Goal: Task Accomplishment & Management: Use online tool/utility

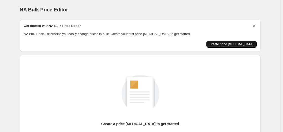
click at [232, 46] on span "Create price [MEDICAL_DATA]" at bounding box center [232, 44] width 44 height 4
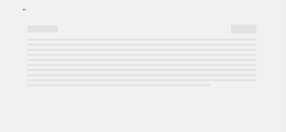
select select "percentage"
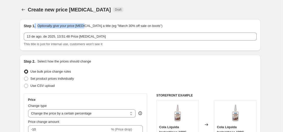
drag, startPoint x: 47, startPoint y: 26, endPoint x: 90, endPoint y: 25, distance: 42.9
click at [90, 25] on div "Step 1. Optionally give your price [MEDICAL_DATA] a title (eg "March 30% off sa…" at bounding box center [140, 25] width 233 height 5
click at [91, 25] on p "Optionally give your price [MEDICAL_DATA] a title (eg "March 30% off sale on bo…" at bounding box center [99, 25] width 125 height 5
click at [153, 25] on p "Optionally give your price [MEDICAL_DATA] a title (eg "March 30% off sale on bo…" at bounding box center [99, 25] width 125 height 5
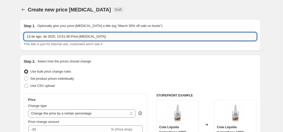
click at [37, 34] on input "13 de ago. de 2025, 13:51:48 Price [MEDICAL_DATA]" at bounding box center [140, 36] width 233 height 8
drag, startPoint x: 115, startPoint y: 39, endPoint x: 22, endPoint y: 41, distance: 93.4
click at [22, 41] on div "Step 1. Optionally give your price [MEDICAL_DATA] a title (eg "March 30% off sa…" at bounding box center [140, 34] width 241 height 31
click at [31, 38] on input "13 de ago. de 2025, 13:51:48 Price [MEDICAL_DATA]" at bounding box center [140, 36] width 233 height 8
drag, startPoint x: 114, startPoint y: 38, endPoint x: 71, endPoint y: 41, distance: 43.5
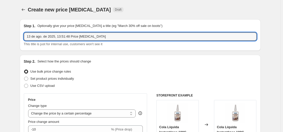
click at [71, 41] on div "13 de ago. de 2025, 13:51:48 Price [MEDICAL_DATA] This title is just for intern…" at bounding box center [140, 39] width 233 height 14
click at [161, 34] on input "13 de ago. de 2025, 13:51:48 Price [MEDICAL_DATA]" at bounding box center [140, 36] width 233 height 8
type input "W"
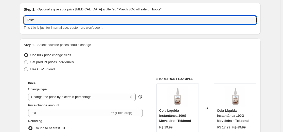
scroll to position [25, 0]
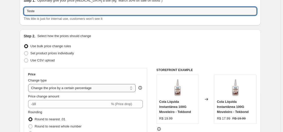
type input "Teste"
click at [86, 87] on select "Change the price to a certain amount Change the price by a certain amount Chang…" at bounding box center [82, 88] width 108 height 8
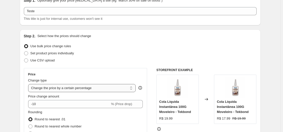
click at [29, 84] on select "Change the price to a certain amount Change the price by a certain amount Chang…" at bounding box center [82, 88] width 108 height 8
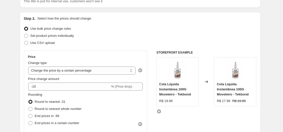
scroll to position [51, 0]
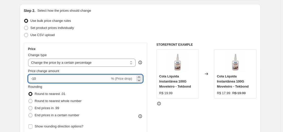
click at [67, 78] on input "-10" at bounding box center [69, 79] width 82 height 8
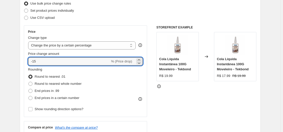
scroll to position [76, 0]
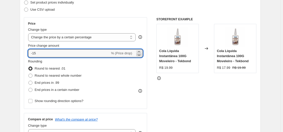
click at [141, 53] on icon at bounding box center [138, 54] width 5 height 5
click at [141, 51] on icon at bounding box center [138, 51] width 5 height 5
type input "-15"
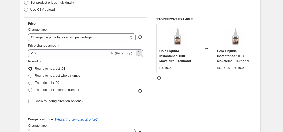
click at [130, 51] on div "% (Price drop)" at bounding box center [121, 53] width 21 height 5
click at [126, 53] on span "% (Price drop)" at bounding box center [121, 53] width 21 height 4
click at [132, 37] on select "Change the price to a certain amount Change the price by a certain amount Chang…" at bounding box center [82, 37] width 108 height 8
select select "to"
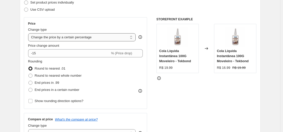
click at [29, 33] on select "Change the price to a certain amount Change the price by a certain amount Chang…" at bounding box center [82, 37] width 108 height 8
type input "80.00"
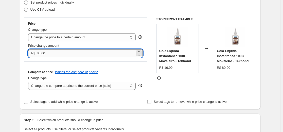
click at [81, 54] on input "80.00" at bounding box center [86, 53] width 98 height 8
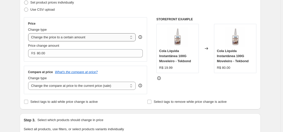
click at [132, 38] on select "Change the price to a certain amount Change the price by a certain amount Chang…" at bounding box center [82, 37] width 108 height 8
select select "percentage"
click at [29, 33] on select "Change the price to a certain amount Change the price by a certain amount Chang…" at bounding box center [82, 37] width 108 height 8
type input "-15"
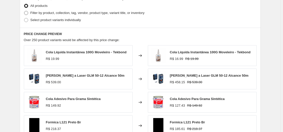
scroll to position [203, 0]
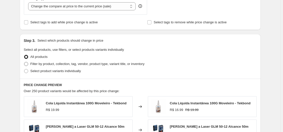
click at [48, 64] on span "Filter by product, collection, tag, vendor, product type, variant title, or inv…" at bounding box center [87, 64] width 114 height 4
click at [24, 62] on input "Filter by product, collection, tag, vendor, product type, variant title, or inv…" at bounding box center [24, 62] width 0 height 0
radio input "true"
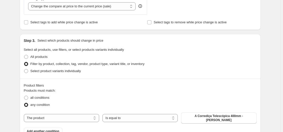
scroll to position [228, 0]
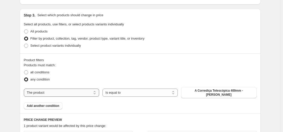
click at [62, 89] on select "The product The product's collection The product's tag The product's vendor The…" at bounding box center [61, 93] width 75 height 8
select select "collection"
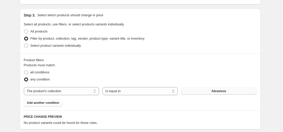
click at [229, 91] on button "Abrasivos" at bounding box center [218, 91] width 75 height 7
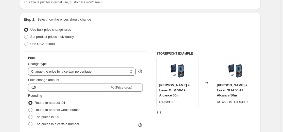
scroll to position [51, 0]
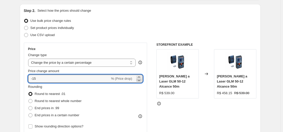
click at [138, 80] on icon at bounding box center [138, 80] width 5 height 5
click at [78, 80] on input "-17" at bounding box center [69, 79] width 82 height 8
type input "-1"
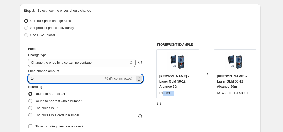
drag, startPoint x: 165, startPoint y: 88, endPoint x: 194, endPoint y: 86, distance: 29.2
click at [190, 91] on div "R$ 539.00" at bounding box center [177, 93] width 37 height 5
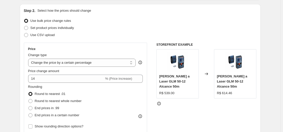
click at [212, 102] on div "STOREFRONT EXAMPLE [PERSON_NAME] a Laser GLM 50-12 Alcance 50m R$ 539.00 Change…" at bounding box center [206, 105] width 100 height 124
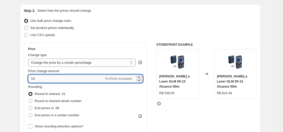
click at [54, 77] on input "14" at bounding box center [66, 79] width 76 height 8
type input "15"
click at [195, 105] on div "STOREFRONT EXAMPLE [PERSON_NAME] a Laser GLM 50-12 Alcance 50m R$ 539.00 Change…" at bounding box center [206, 105] width 100 height 124
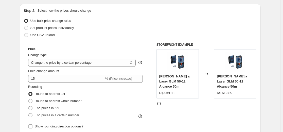
click at [234, 101] on div "STOREFRONT EXAMPLE [PERSON_NAME] a Laser GLM 50-12 Alcance 50m R$ 539.00 Change…" at bounding box center [206, 105] width 100 height 124
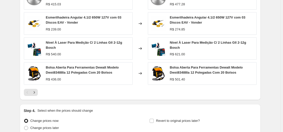
scroll to position [439, 0]
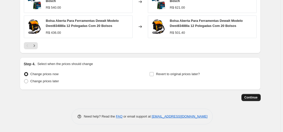
click at [249, 96] on span "Continue" at bounding box center [251, 97] width 13 height 4
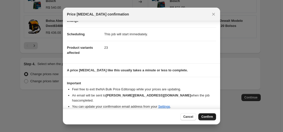
scroll to position [35, 0]
click at [210, 116] on span "Confirm" at bounding box center [207, 117] width 12 height 4
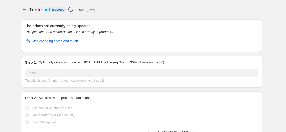
select select "percentage"
select select "collection"
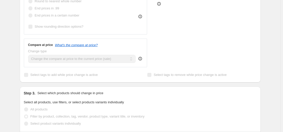
scroll to position [330, 0]
